Goal: Task Accomplishment & Management: Manage account settings

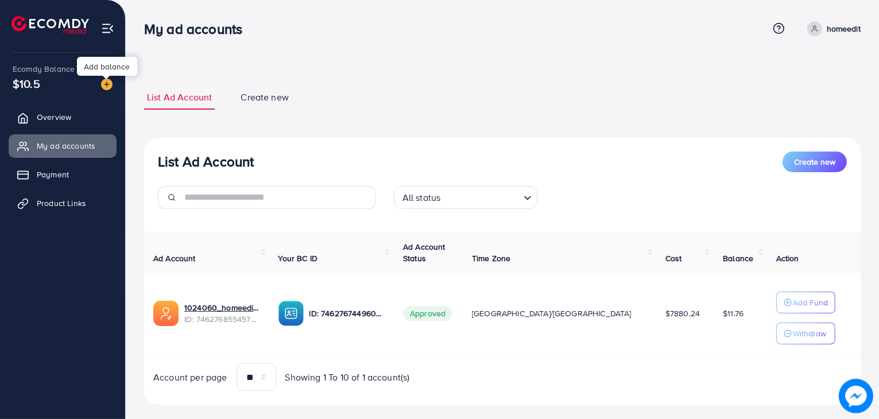
click at [110, 81] on img at bounding box center [106, 84] width 11 height 11
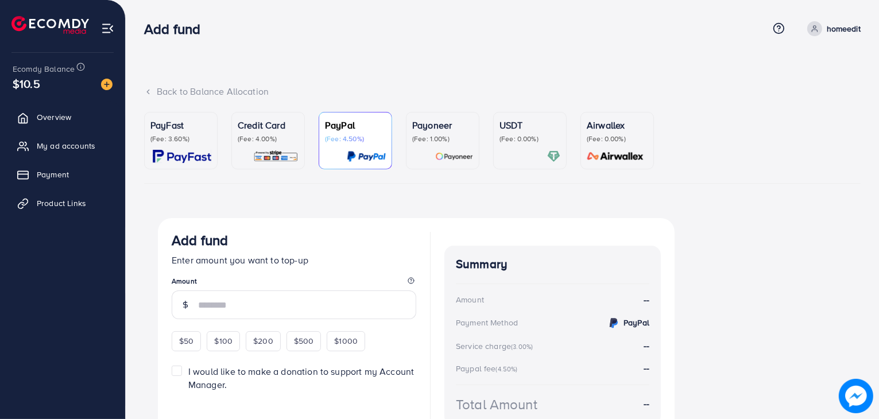
click at [245, 154] on div at bounding box center [268, 156] width 61 height 13
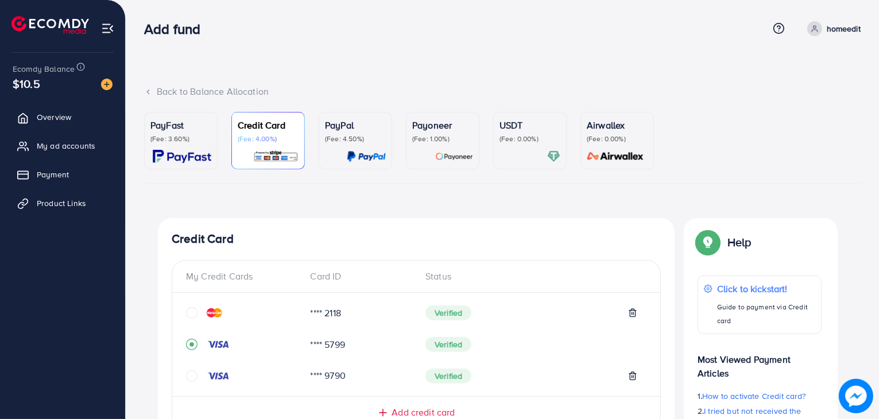
scroll to position [335, 0]
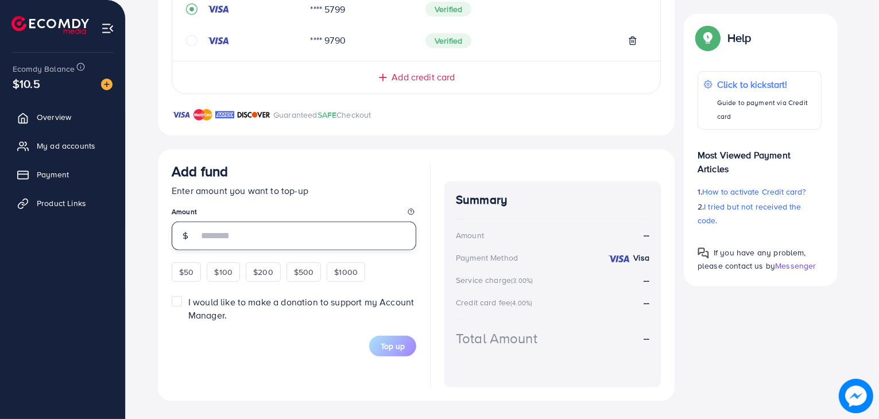
click at [243, 226] on input "number" at bounding box center [307, 235] width 218 height 29
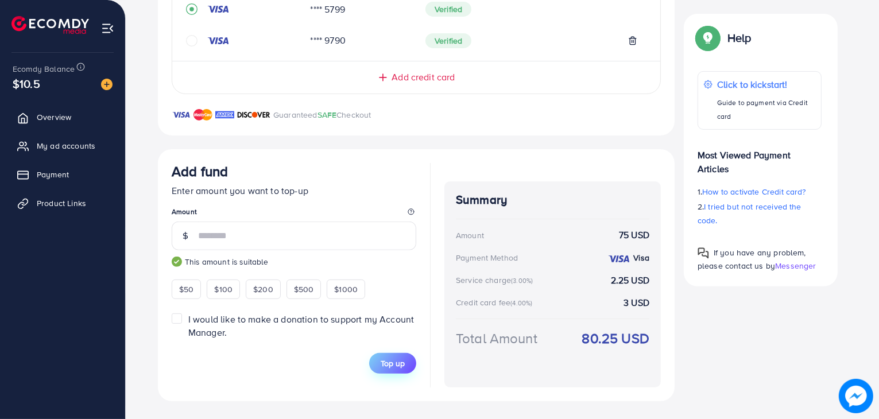
click at [391, 362] on span "Top up" at bounding box center [392, 362] width 24 height 11
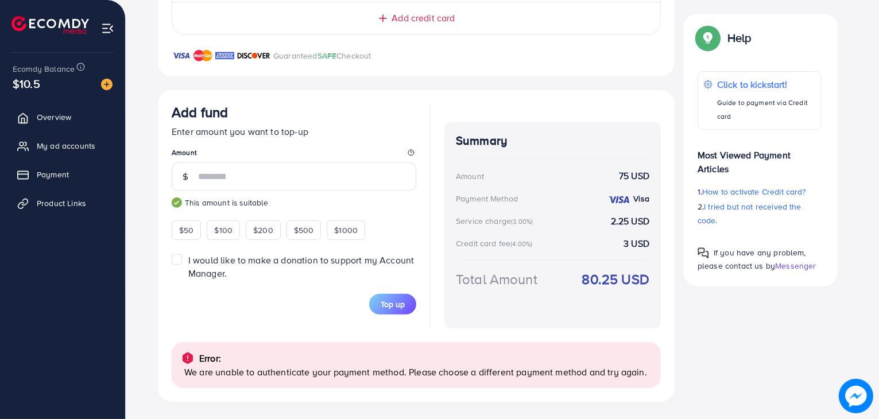
scroll to position [395, 0]
click at [278, 188] on input "**" at bounding box center [307, 176] width 218 height 29
type input "*"
type input "**"
click at [413, 299] on button "Top up" at bounding box center [392, 303] width 47 height 21
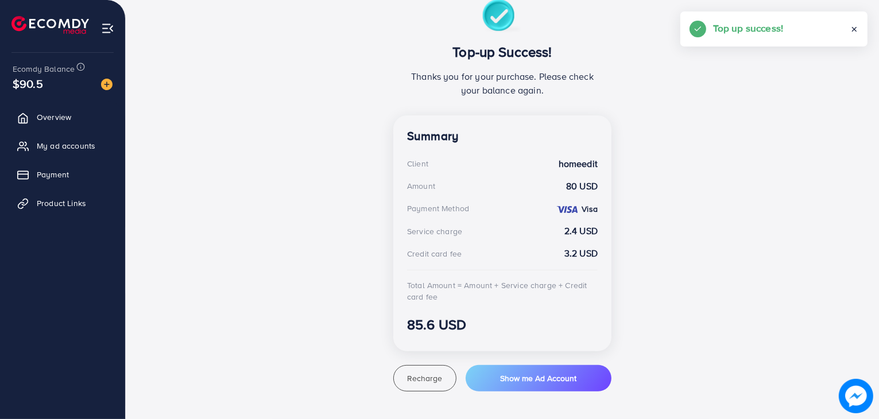
scroll to position [218, 0]
click at [64, 141] on span "My ad accounts" at bounding box center [69, 145] width 59 height 11
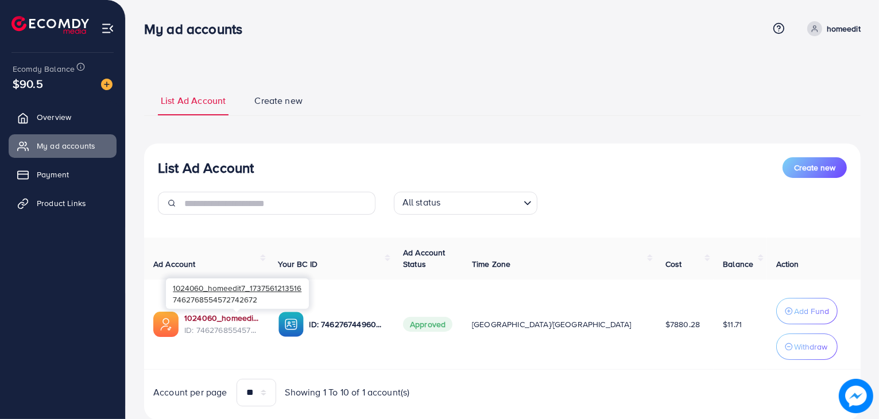
click at [240, 318] on link "1024060_homeedit7_1737561213516" at bounding box center [222, 317] width 76 height 11
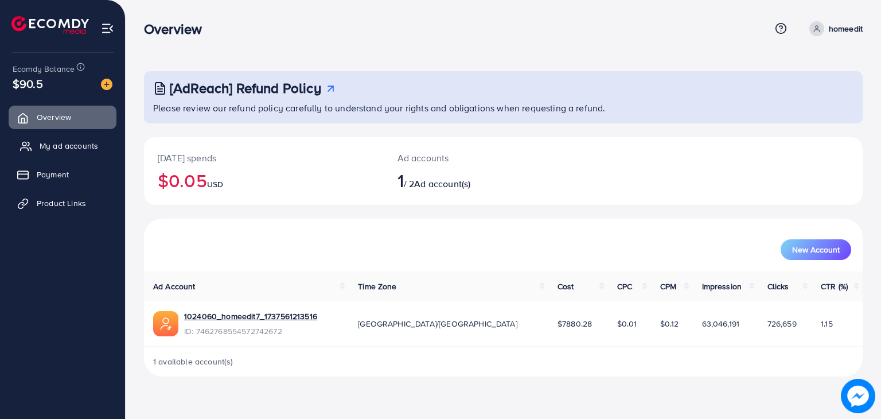
click at [60, 147] on span "My ad accounts" at bounding box center [69, 145] width 59 height 11
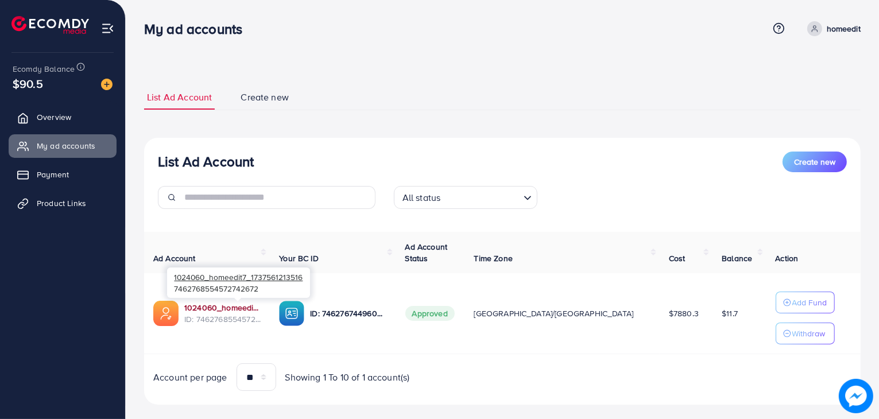
click at [243, 305] on link "1024060_homeedit7_1737561213516" at bounding box center [222, 307] width 76 height 11
